Goal: Task Accomplishment & Management: Manage account settings

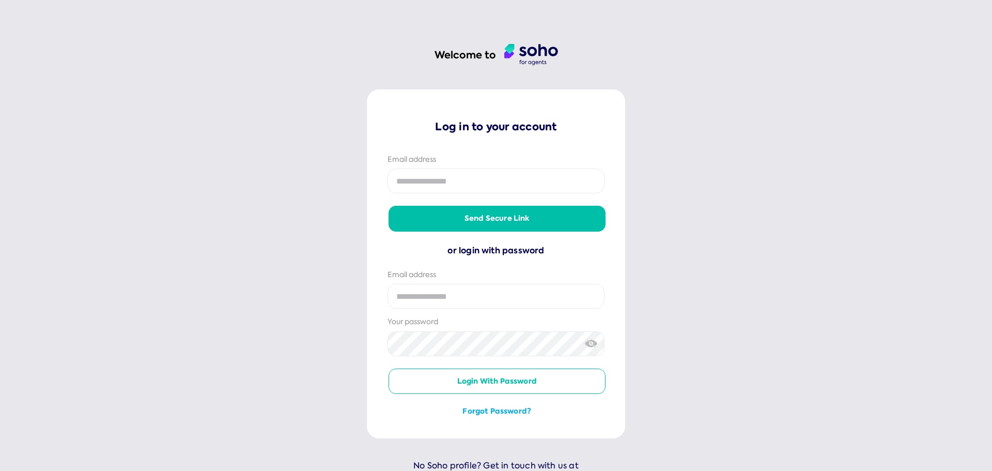
click at [459, 291] on input "email" at bounding box center [496, 296] width 217 height 25
type input "**********"
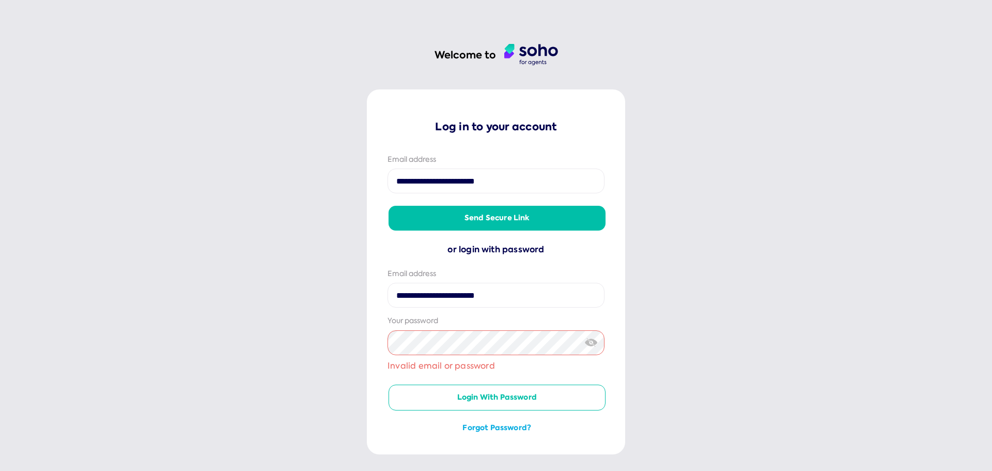
click at [551, 219] on button "Send secure link" at bounding box center [497, 218] width 217 height 25
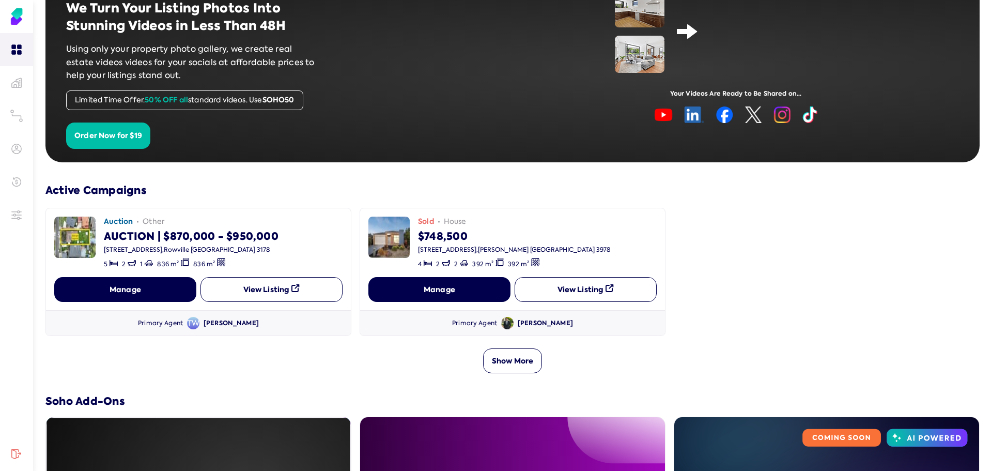
scroll to position [103, 0]
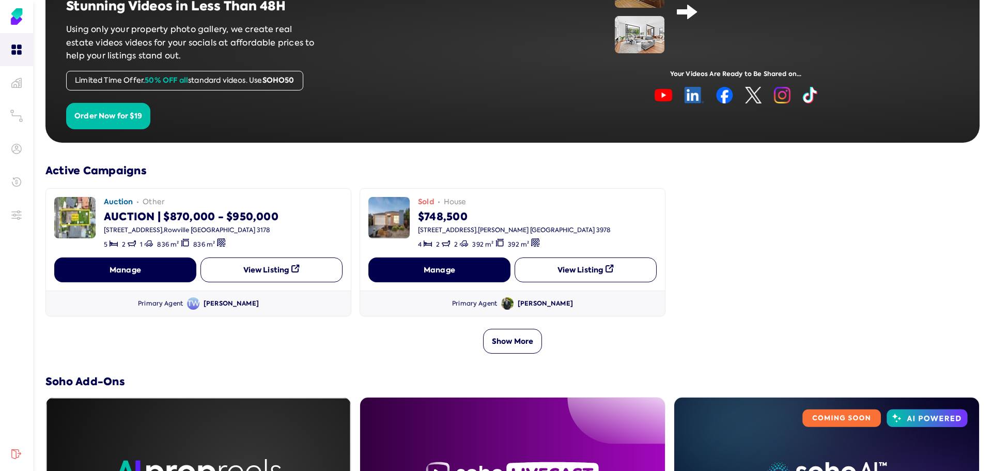
click at [198, 303] on span "TW" at bounding box center [193, 303] width 12 height 12
click at [226, 303] on div "Tomas Watson" at bounding box center [231, 303] width 55 height 9
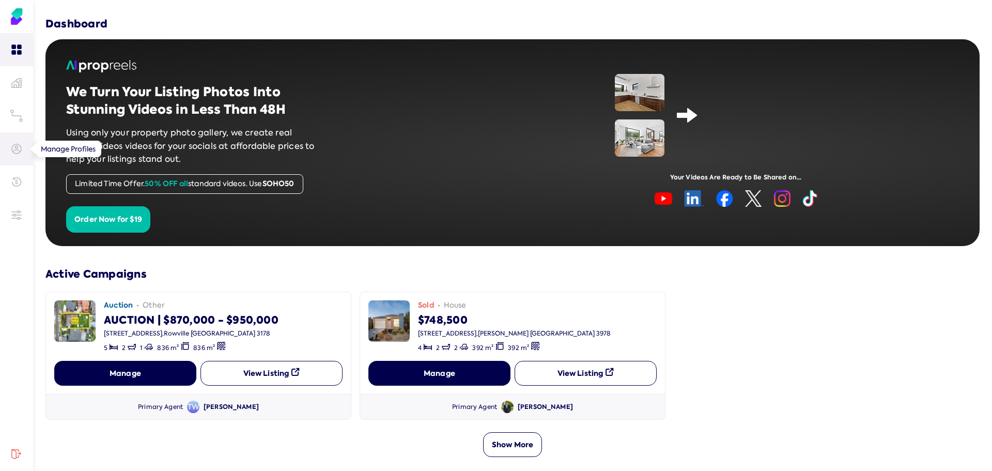
click at [24, 145] on link at bounding box center [16, 148] width 33 height 33
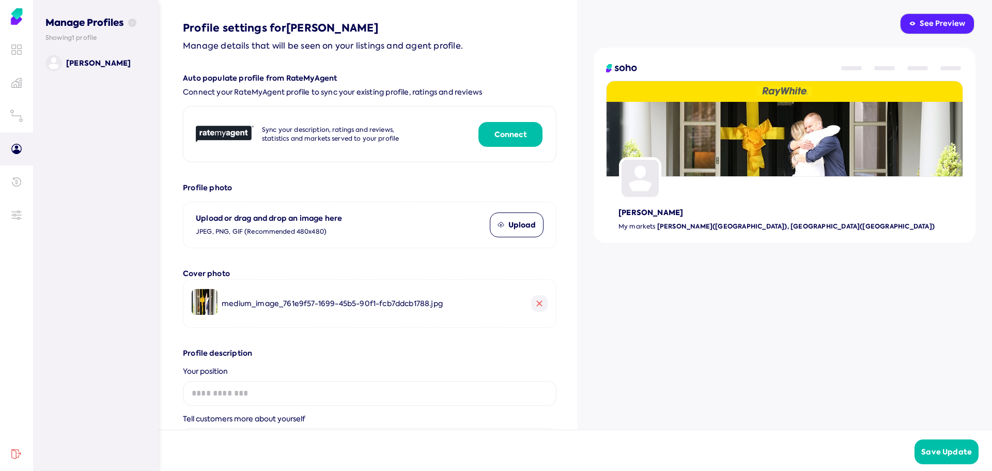
click at [521, 226] on button "Upload" at bounding box center [517, 224] width 54 height 25
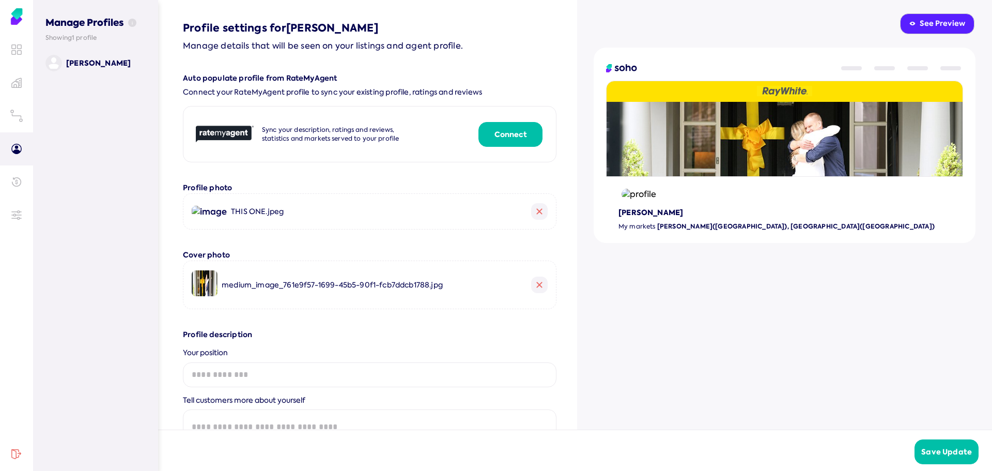
click at [643, 186] on img at bounding box center [639, 194] width 40 height 16
click at [651, 186] on img at bounding box center [639, 194] width 40 height 16
click at [945, 452] on button "Save Update" at bounding box center [947, 451] width 64 height 25
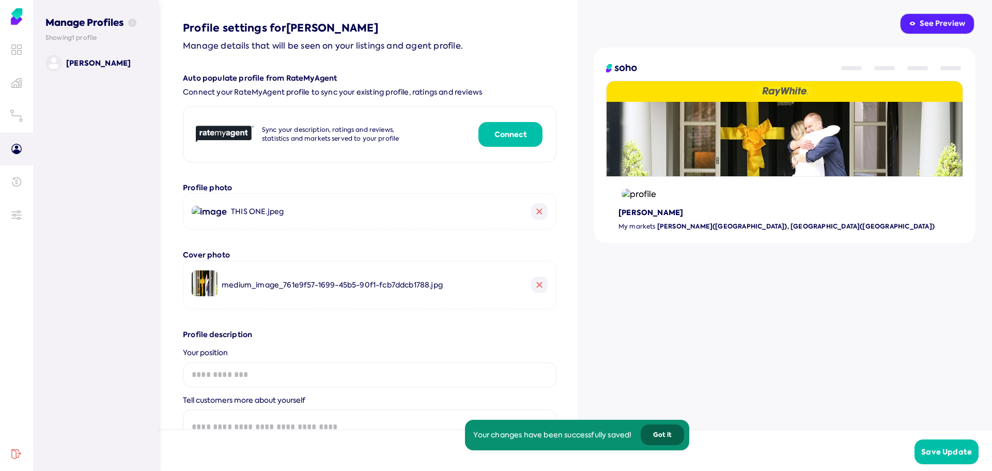
click at [639, 186] on img at bounding box center [639, 194] width 40 height 16
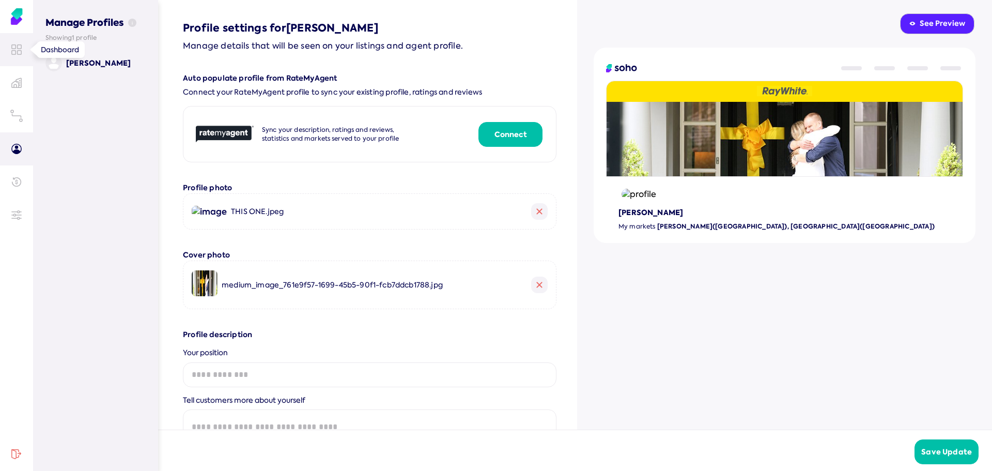
click at [16, 44] on link at bounding box center [16, 49] width 33 height 33
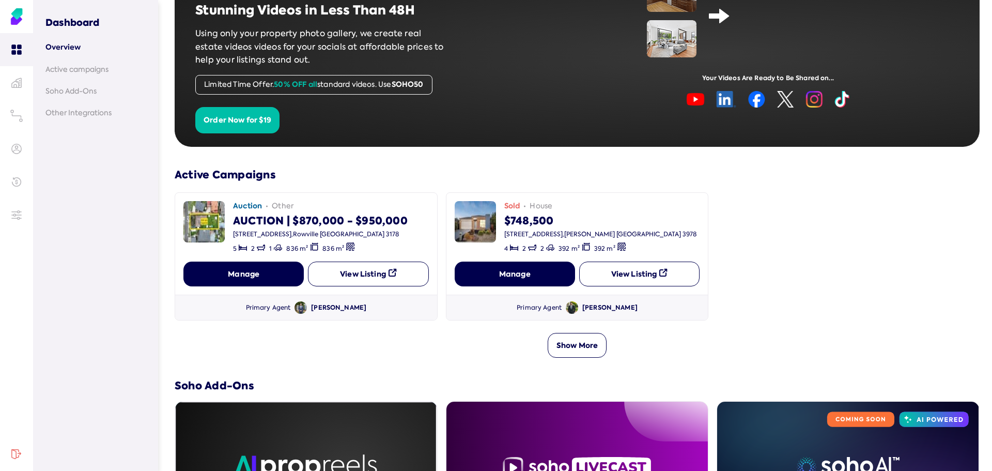
scroll to position [103, 0]
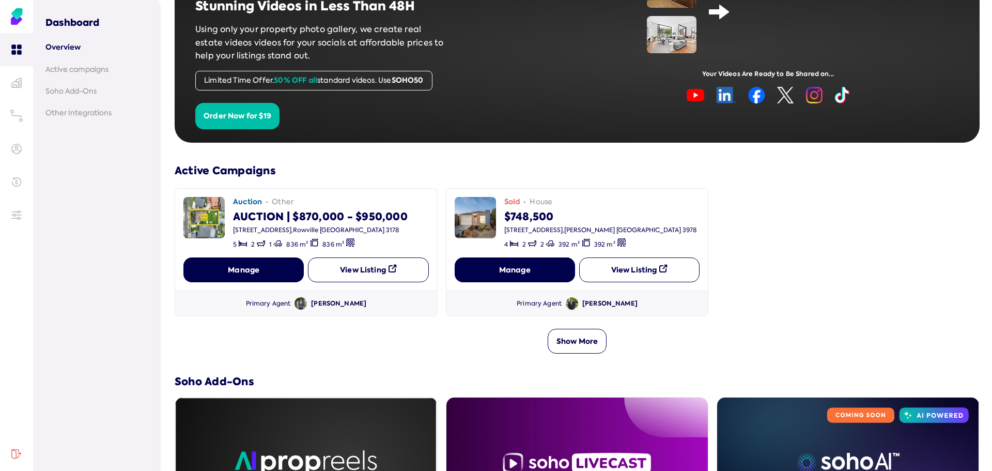
click at [275, 211] on div "AUCTION | $870,000 - $950,000" at bounding box center [320, 215] width 175 height 17
click at [252, 270] on button "Manage" at bounding box center [243, 269] width 120 height 25
